Goal: Entertainment & Leisure: Consume media (video, audio)

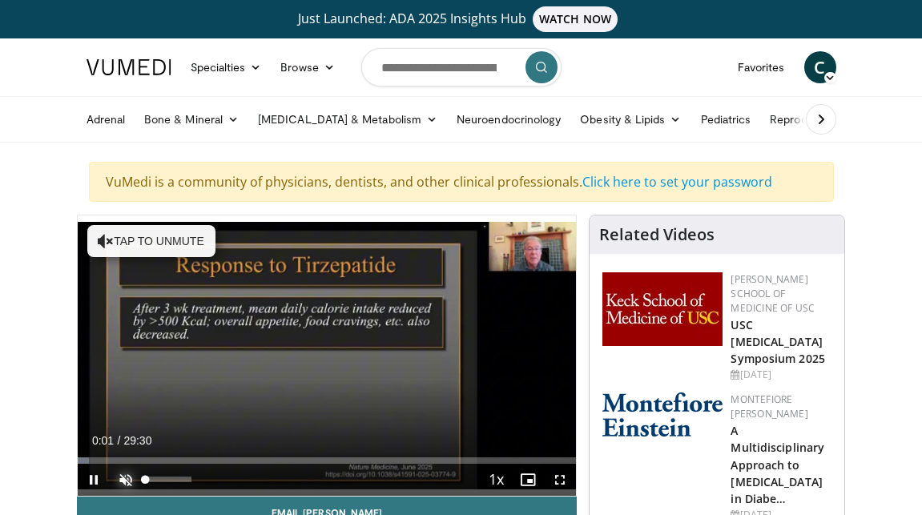
click at [122, 476] on span "Video Player" at bounding box center [126, 480] width 32 height 32
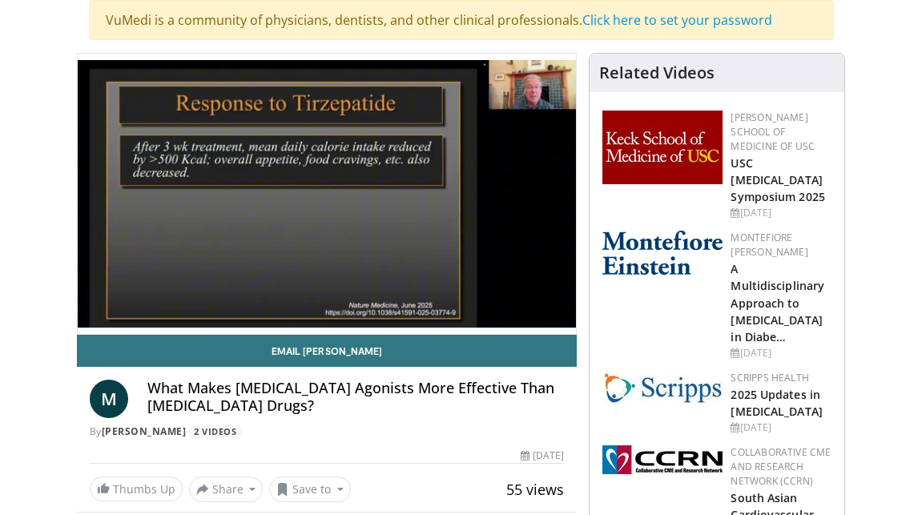
scroll to position [163, 0]
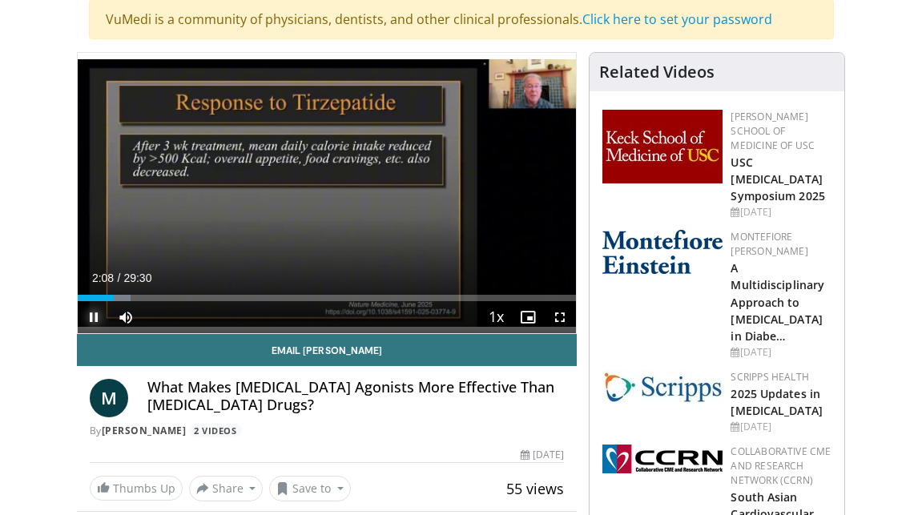
click at [91, 316] on span "Video Player" at bounding box center [94, 317] width 32 height 32
click at [95, 316] on span "Video Player" at bounding box center [94, 317] width 32 height 32
